Goal: Information Seeking & Learning: Understand process/instructions

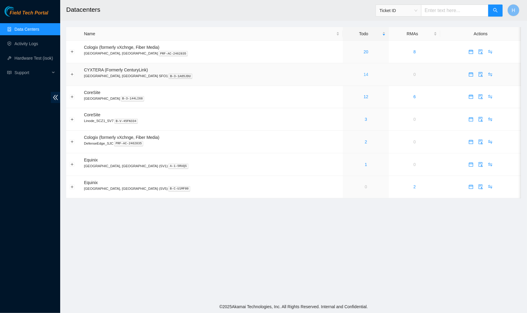
click at [364, 75] on link "14" at bounding box center [366, 74] width 5 height 5
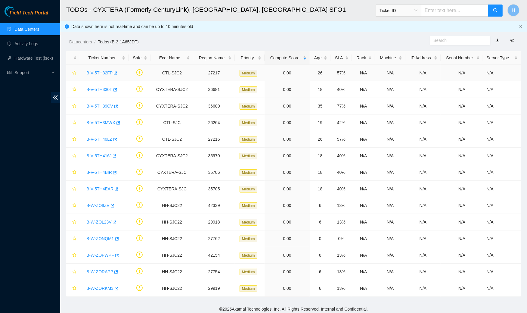
click at [101, 75] on div "B-V-5TH32FP" at bounding box center [104, 73] width 42 height 10
click at [99, 72] on link "B-V-5TH32FP" at bounding box center [99, 72] width 26 height 5
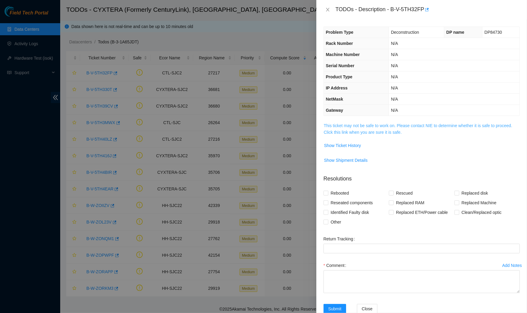
click at [410, 123] on link "This ticket may not be safe to work on. Please contact NIE to determine whether…" at bounding box center [418, 128] width 188 height 11
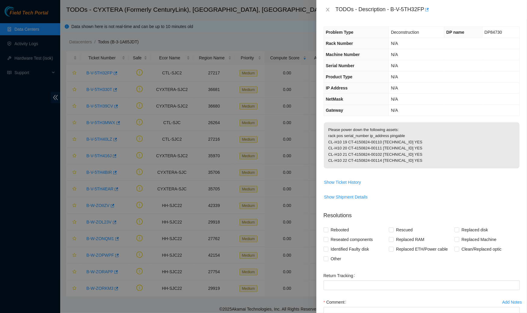
click at [314, 3] on div at bounding box center [263, 156] width 527 height 313
click at [326, 6] on div "TODOs - Description - B-V-5TH32FP" at bounding box center [421, 10] width 196 height 10
click at [325, 7] on icon "close" at bounding box center [327, 9] width 5 height 5
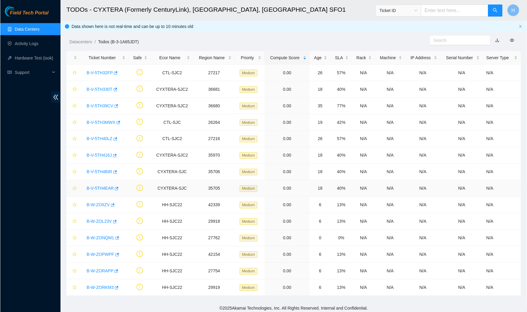
scroll to position [1, 0]
